Goal: Entertainment & Leisure: Browse casually

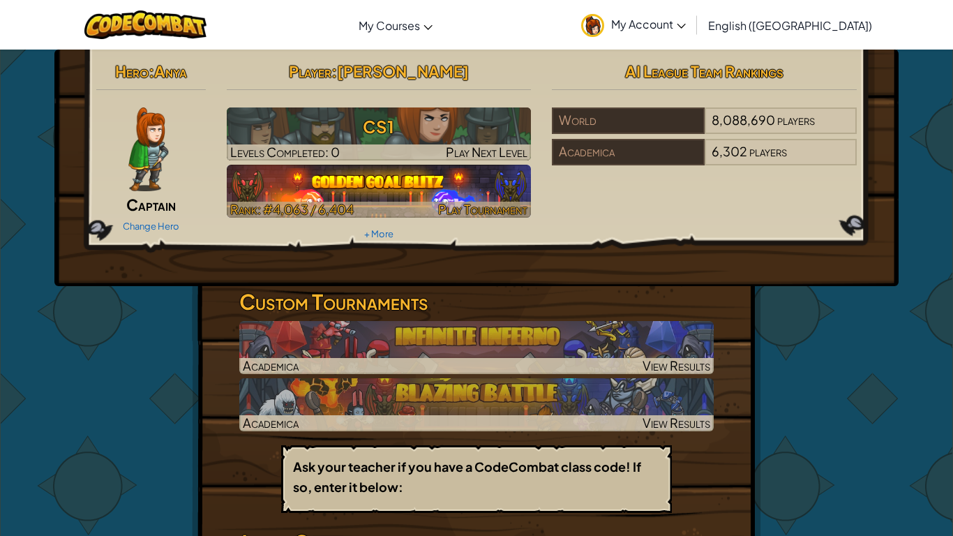
click at [433, 174] on img at bounding box center [379, 191] width 305 height 53
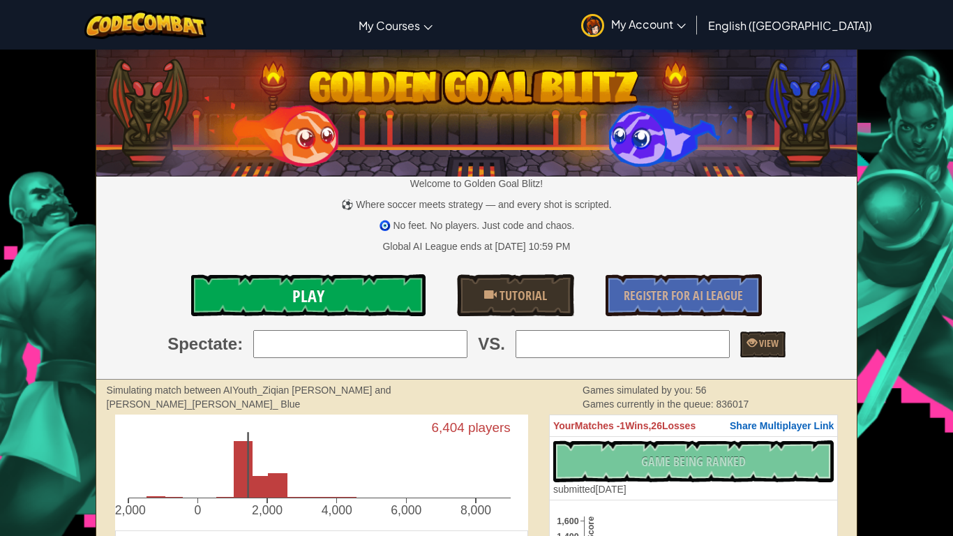
click at [357, 274] on link "Play" at bounding box center [308, 295] width 234 height 42
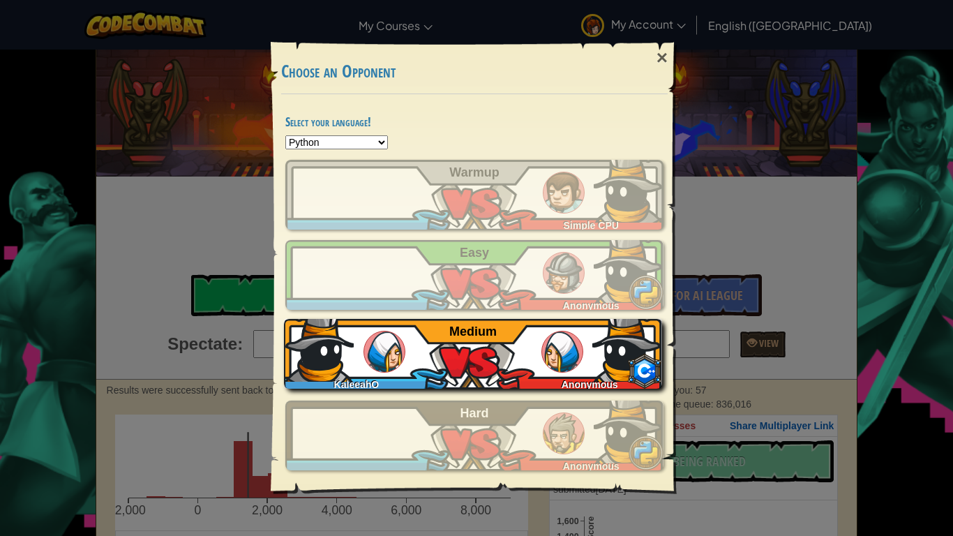
click at [465, 345] on div "KaleeahO Anonymous Medium" at bounding box center [473, 354] width 378 height 70
